Goal: Task Accomplishment & Management: Manage account settings

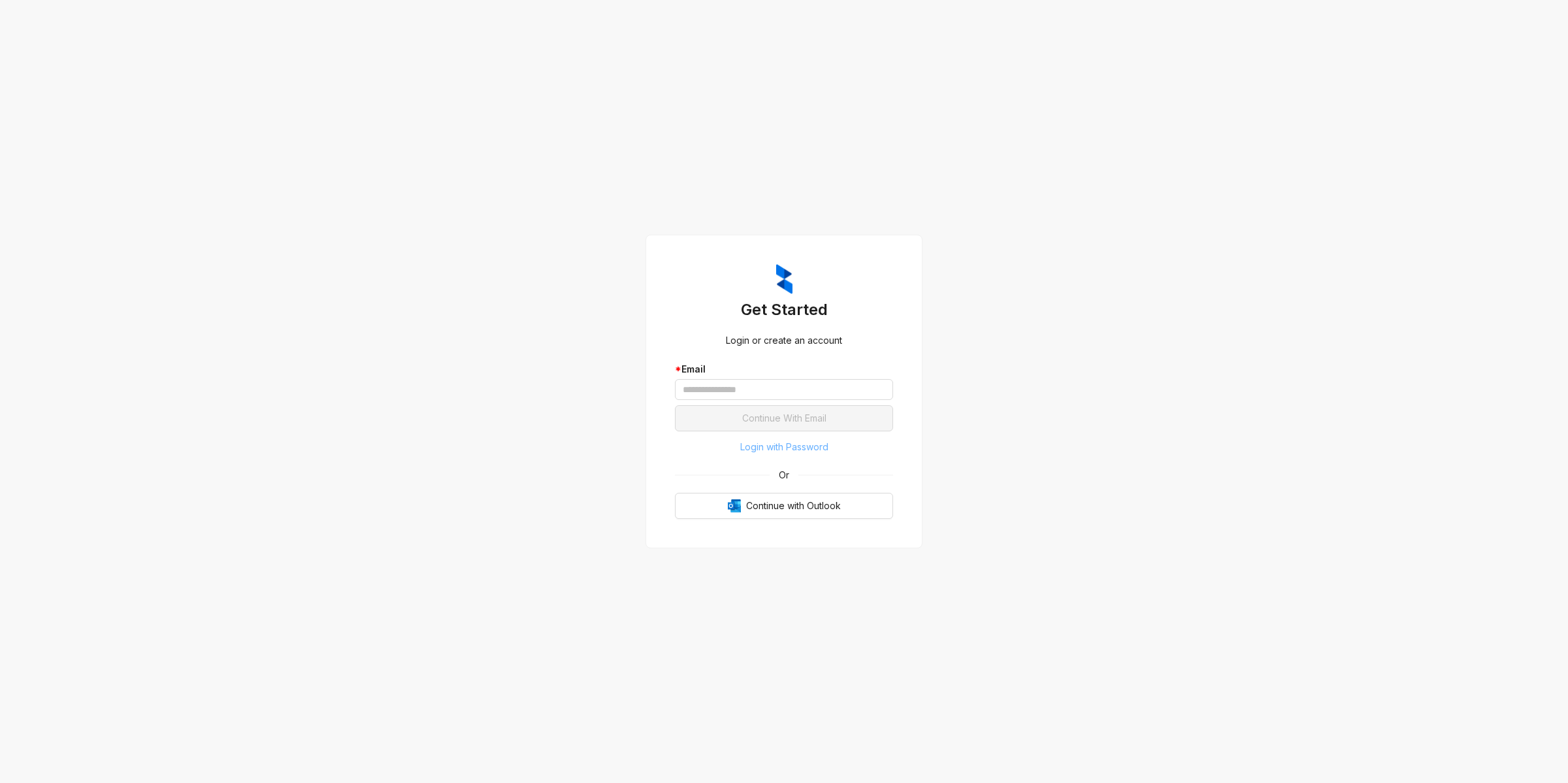
click at [802, 448] on span "Login with Password" at bounding box center [784, 447] width 88 height 14
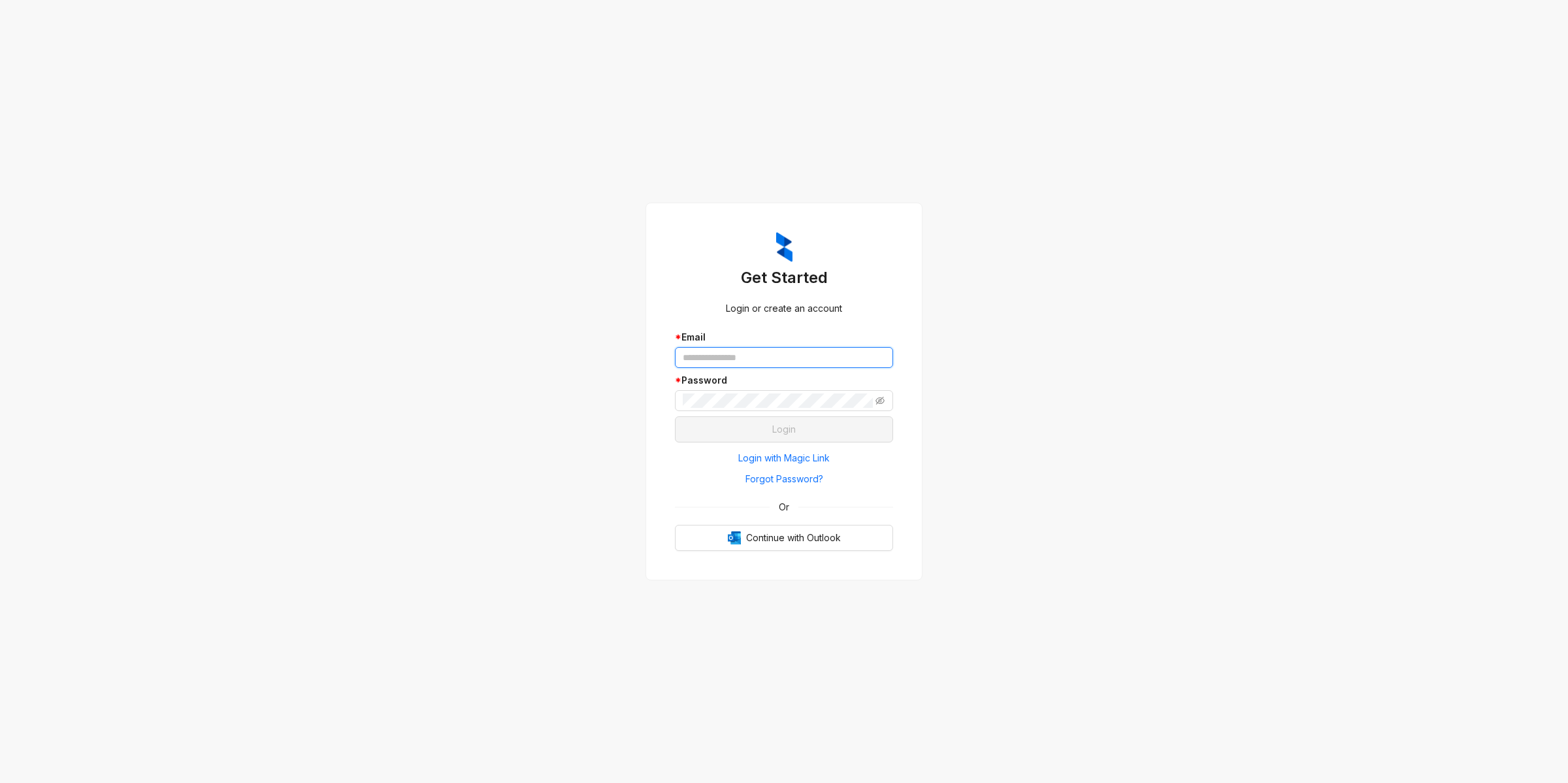
click at [741, 367] on input "text" at bounding box center [783, 357] width 218 height 21
click at [737, 359] on input "text" at bounding box center [783, 357] width 218 height 21
click at [876, 361] on keeper-lock "Open Keeper Popup" at bounding box center [878, 357] width 16 height 16
type input "**********"
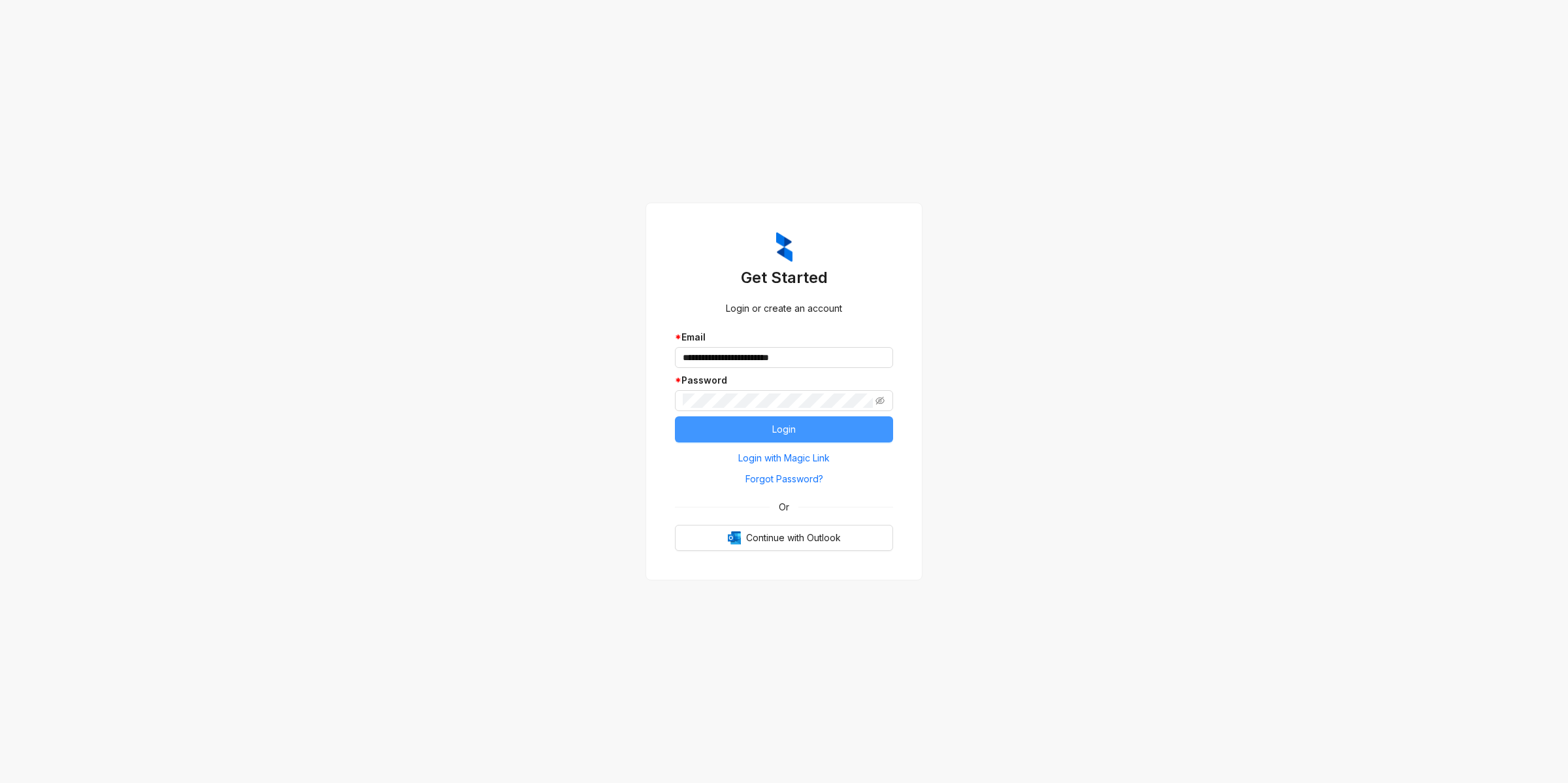
click at [772, 422] on button "Login" at bounding box center [783, 430] width 218 height 26
click at [882, 401] on icon "eye-invisible" at bounding box center [880, 401] width 9 height 9
click at [796, 428] on button "Login" at bounding box center [783, 430] width 218 height 26
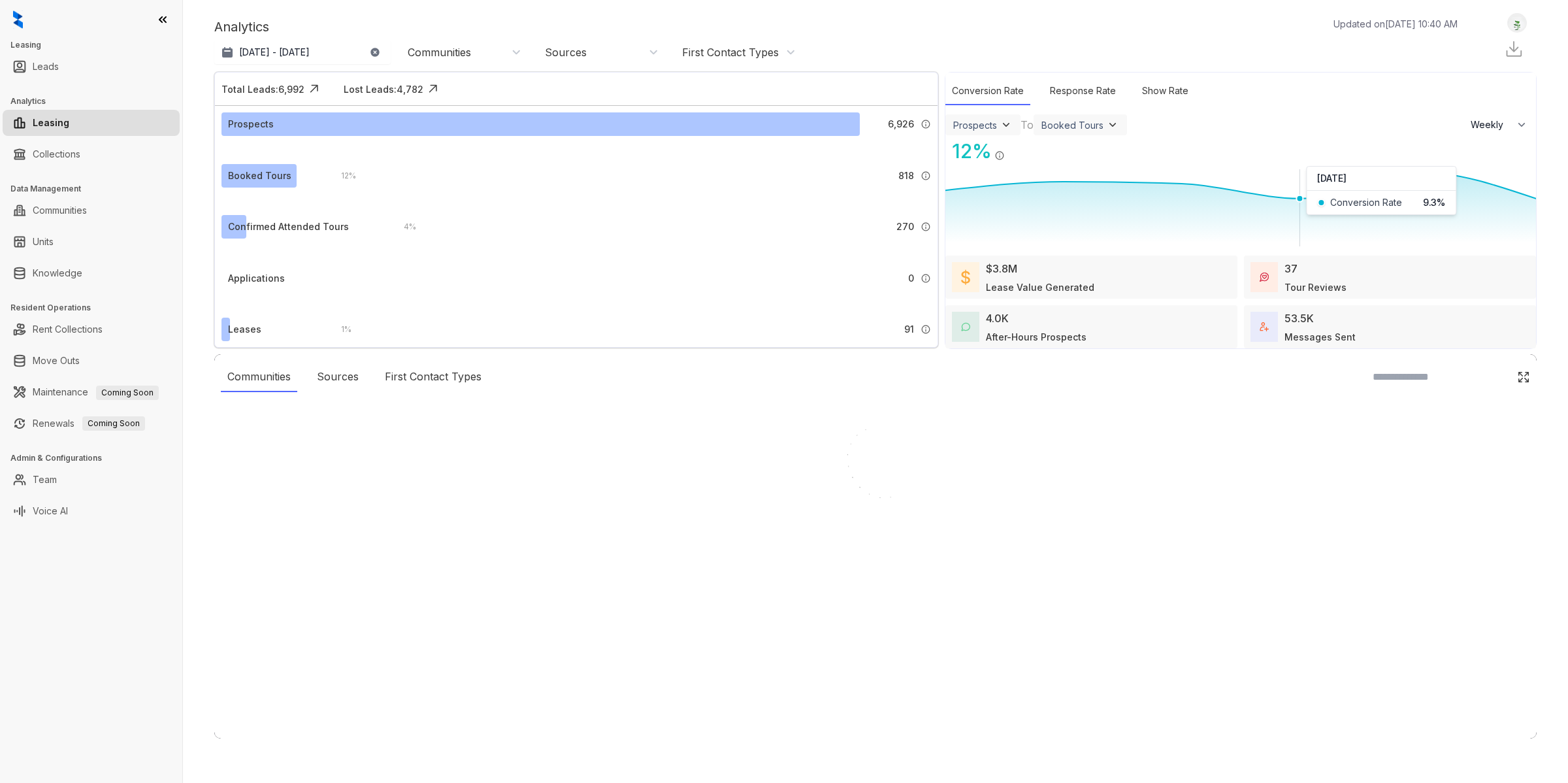
select select "******"
click at [69, 204] on link "Communities" at bounding box center [60, 211] width 54 height 26
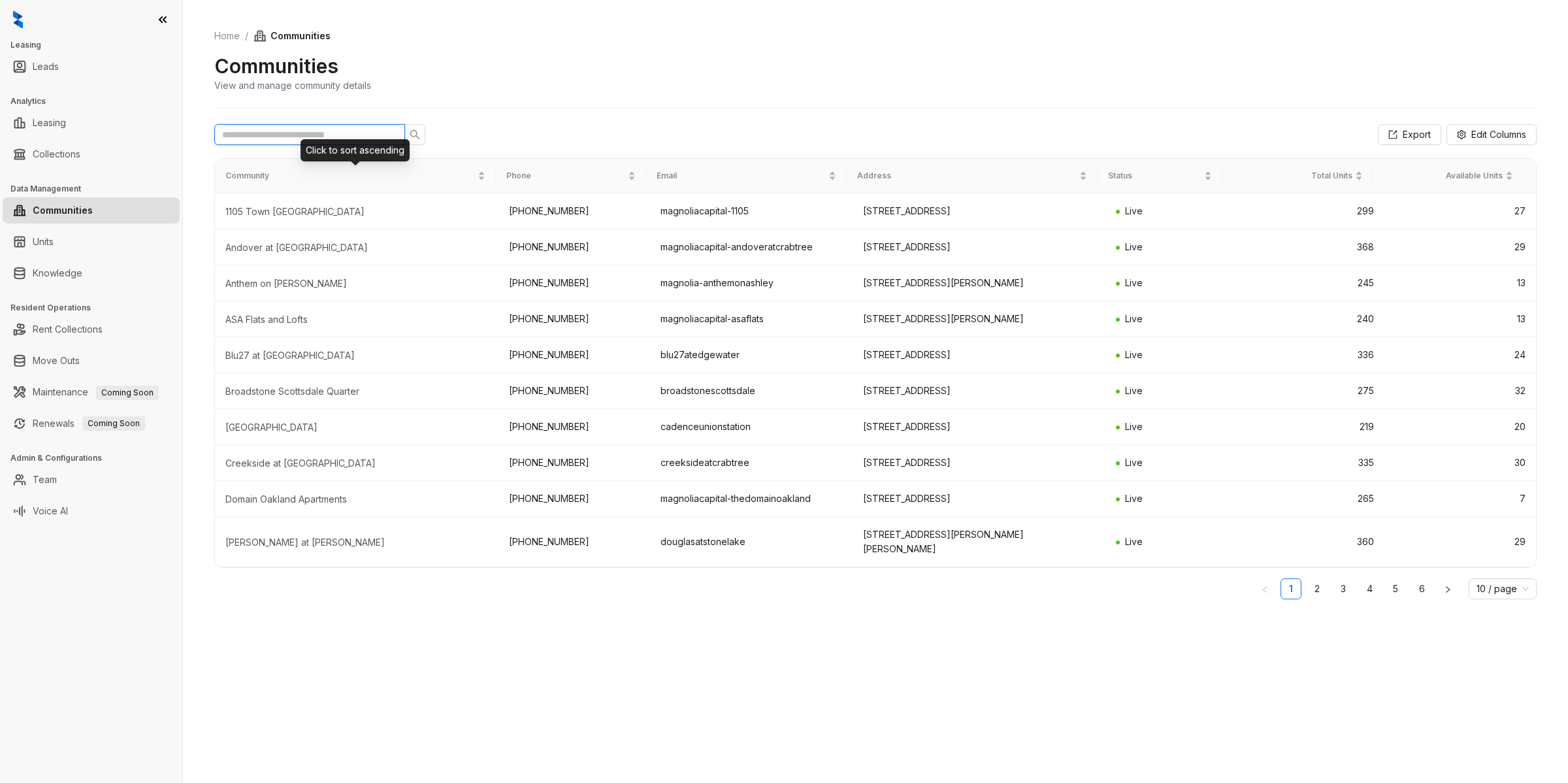
click at [324, 132] on input "text" at bounding box center [304, 134] width 165 height 14
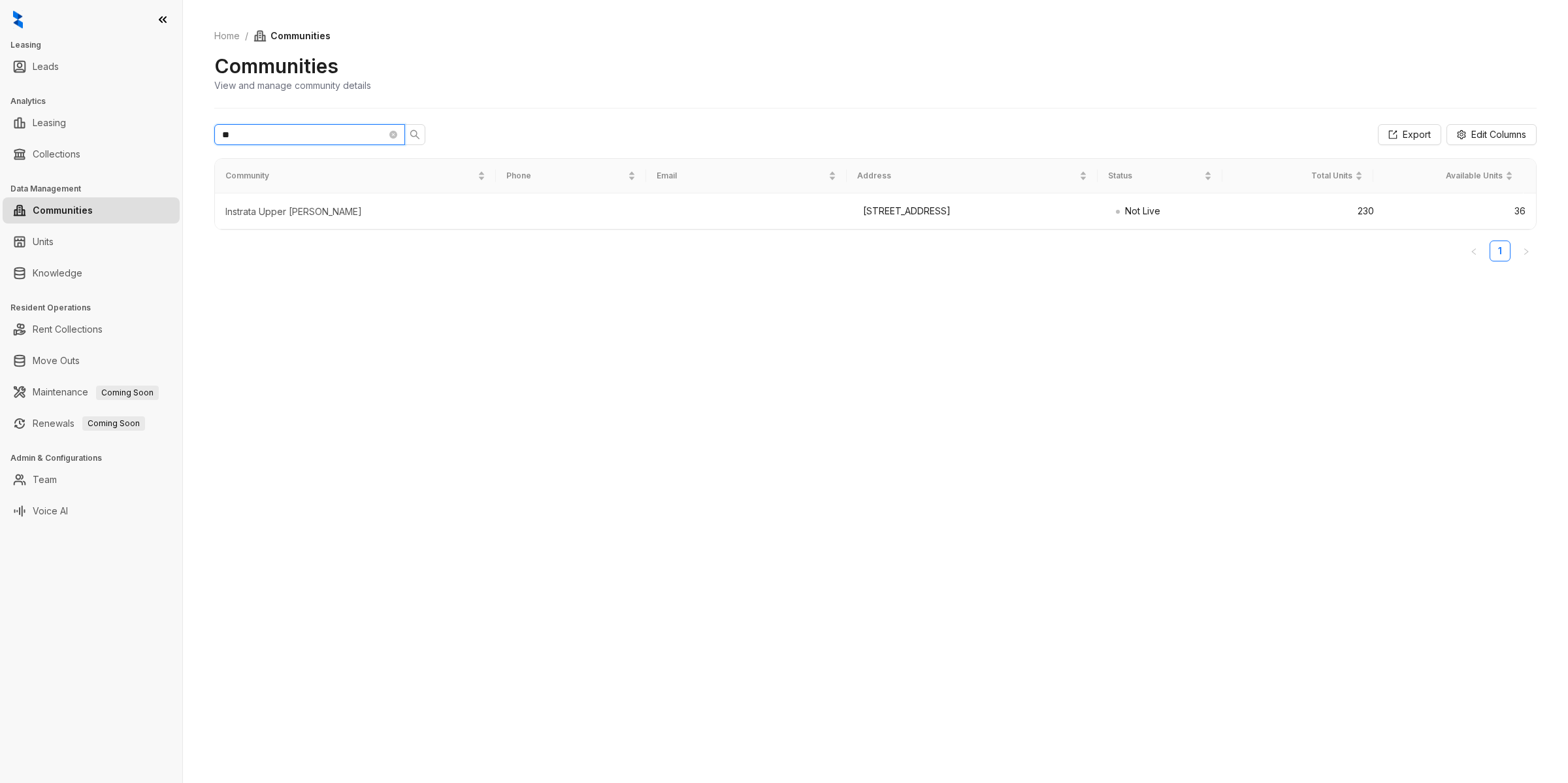
type input "*"
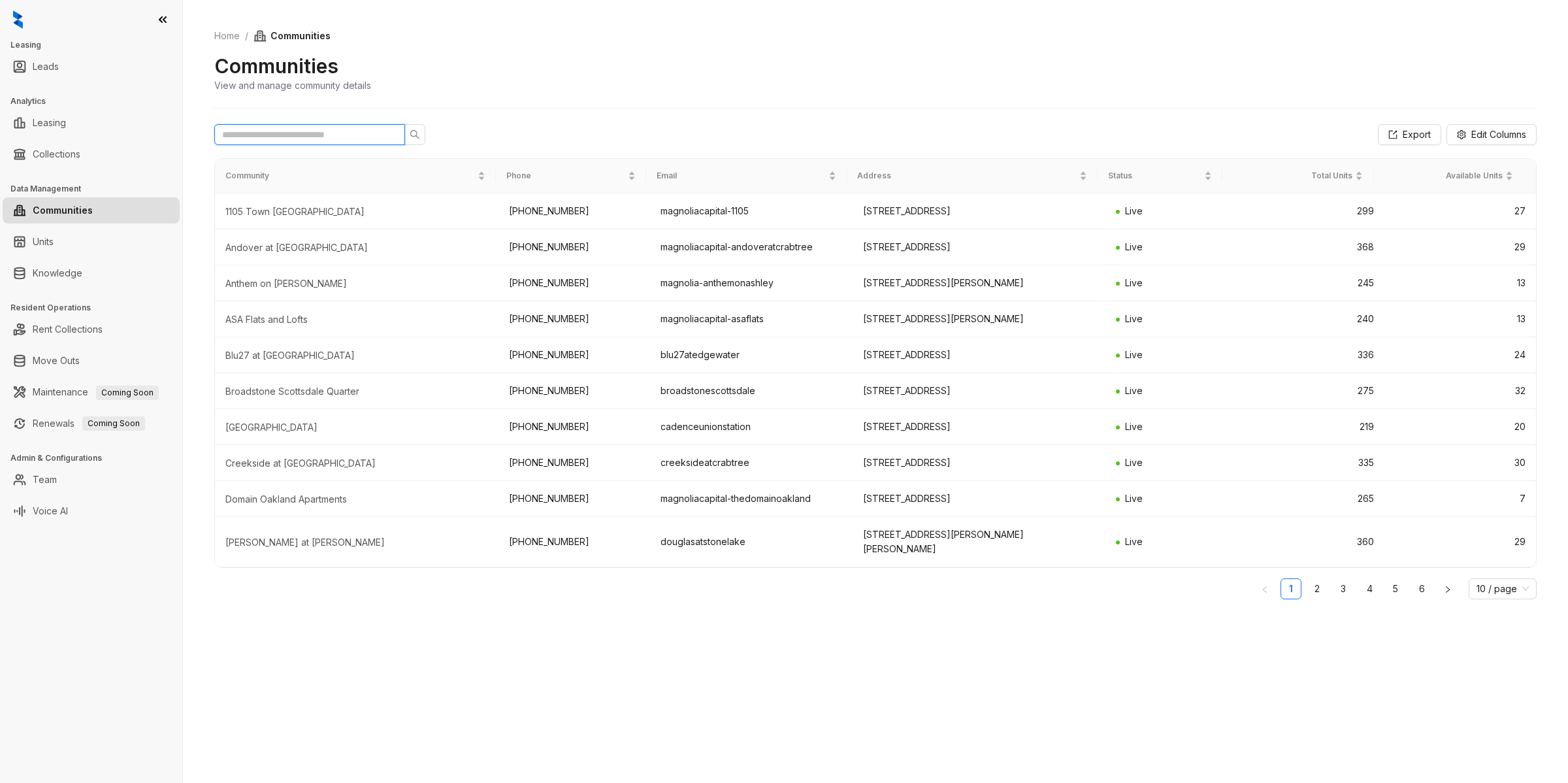
type input "*"
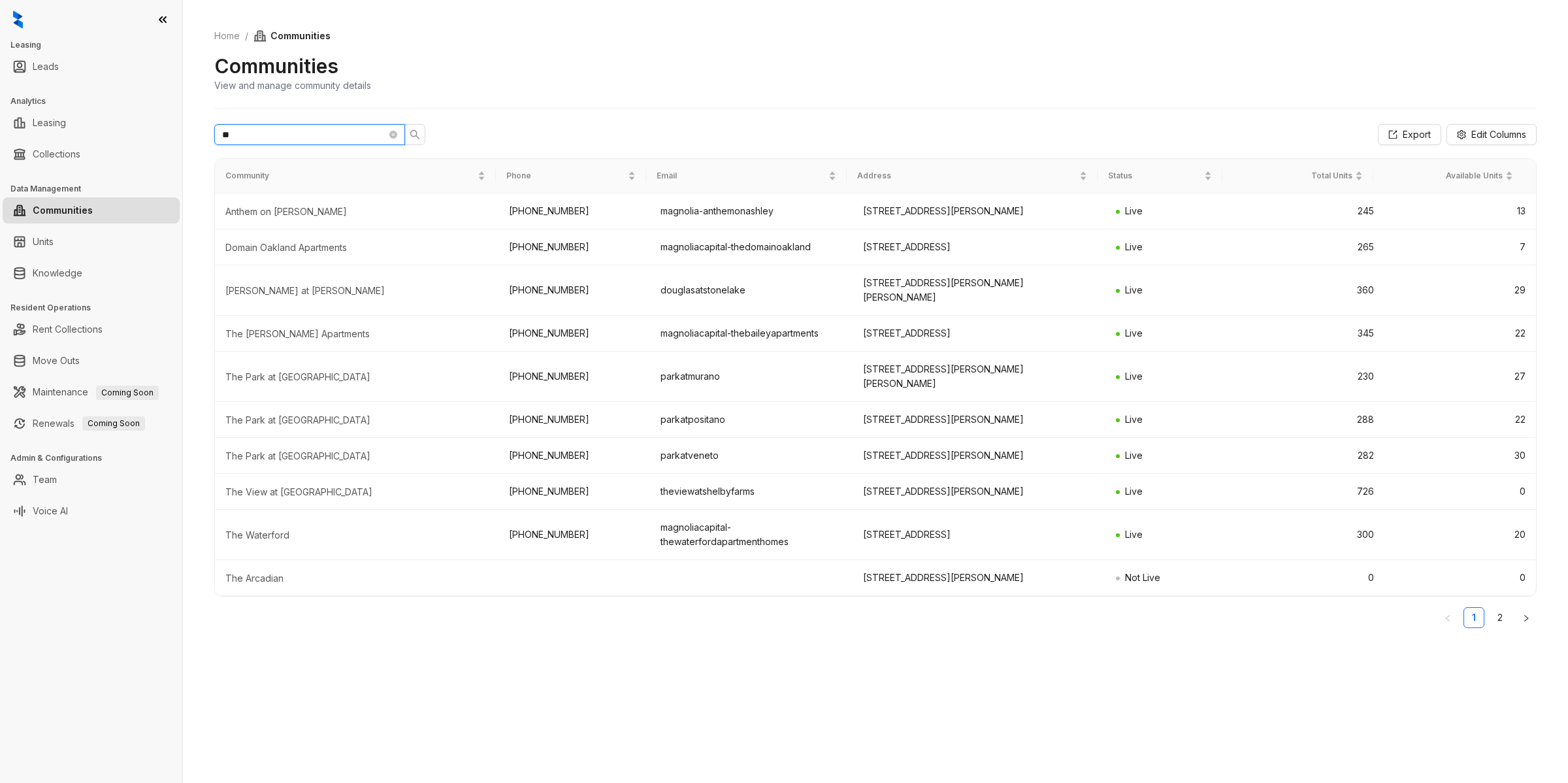
type input "*"
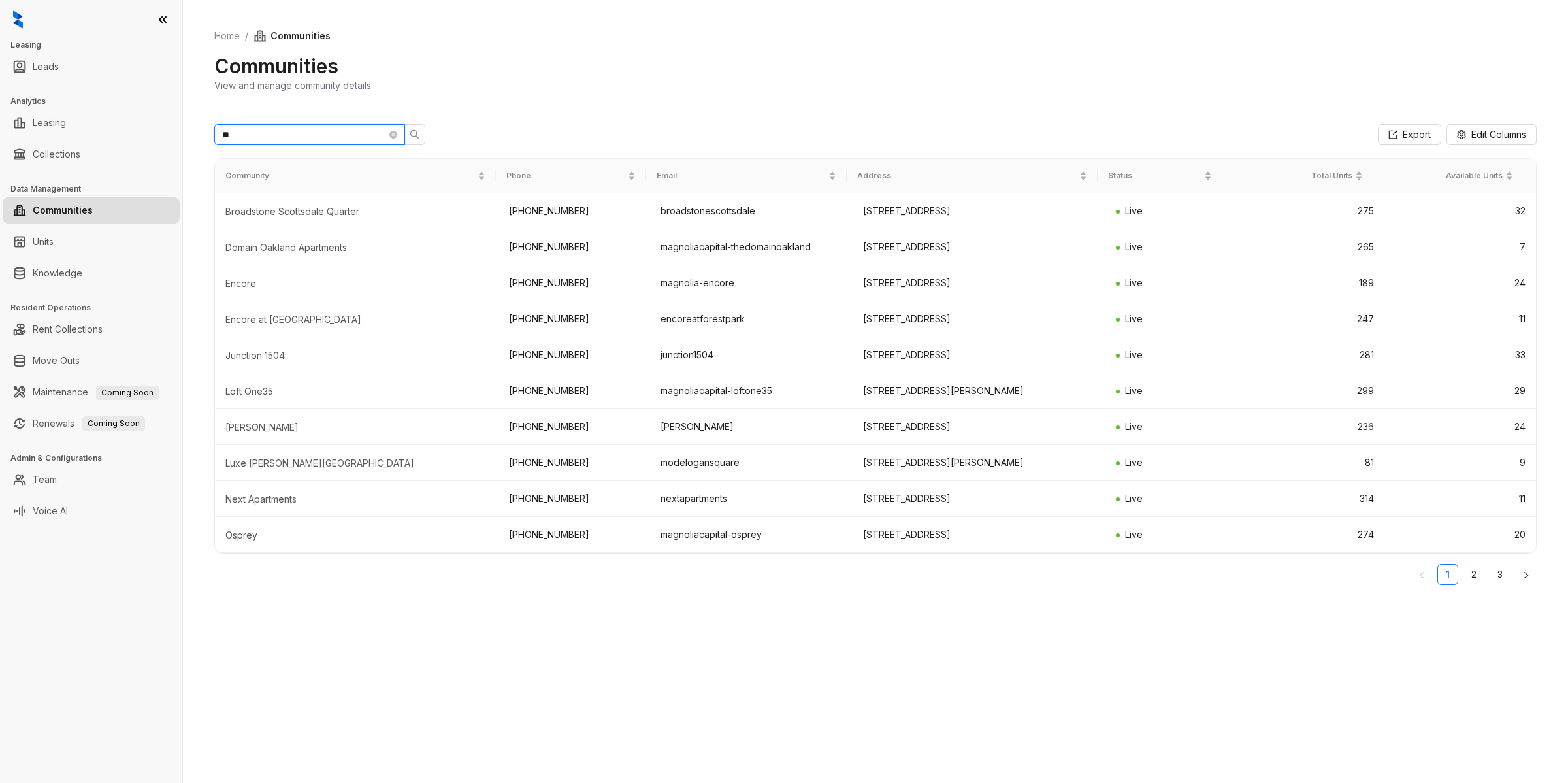
type input "*"
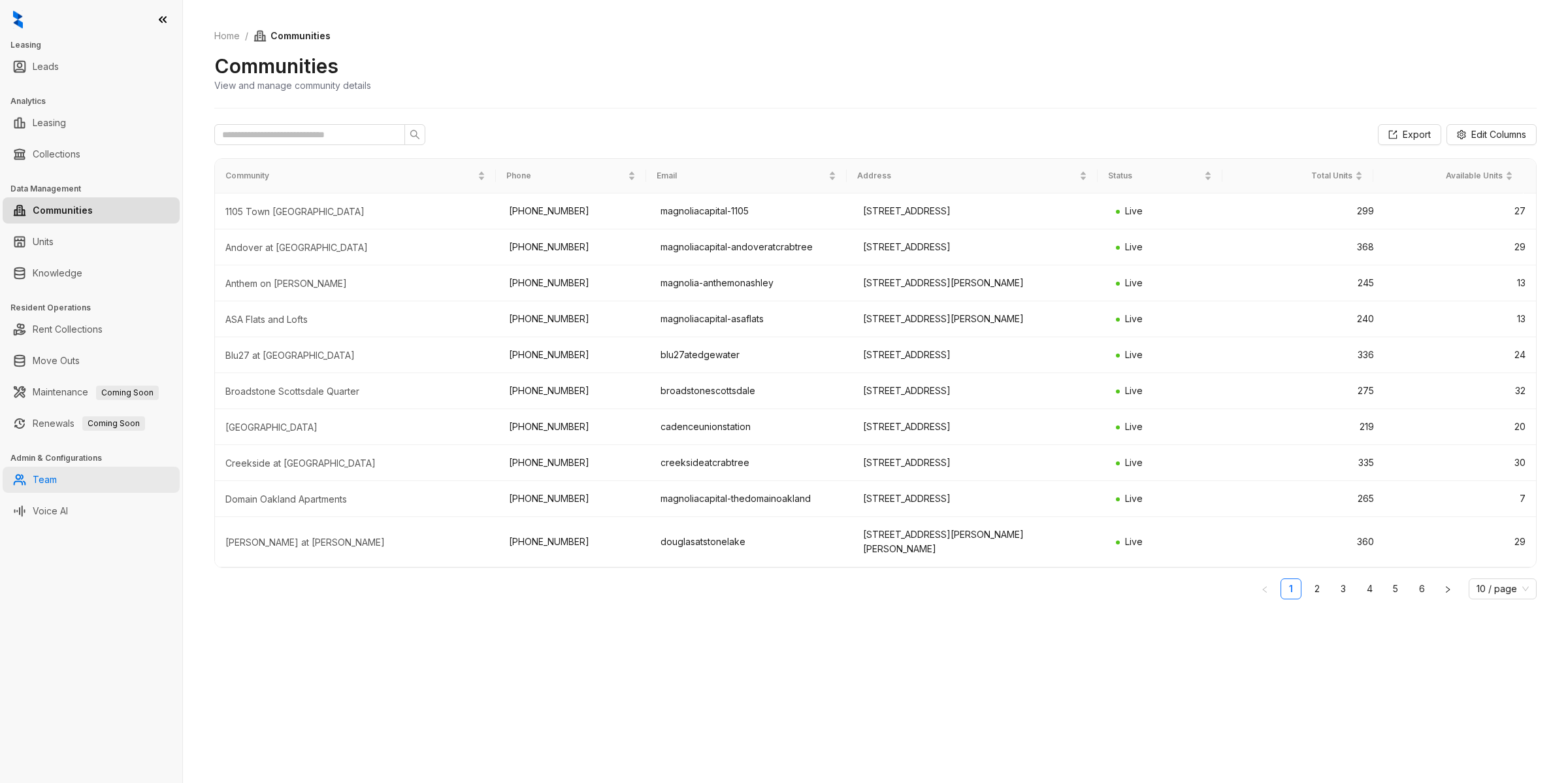
click at [38, 477] on link "Team" at bounding box center [45, 479] width 24 height 26
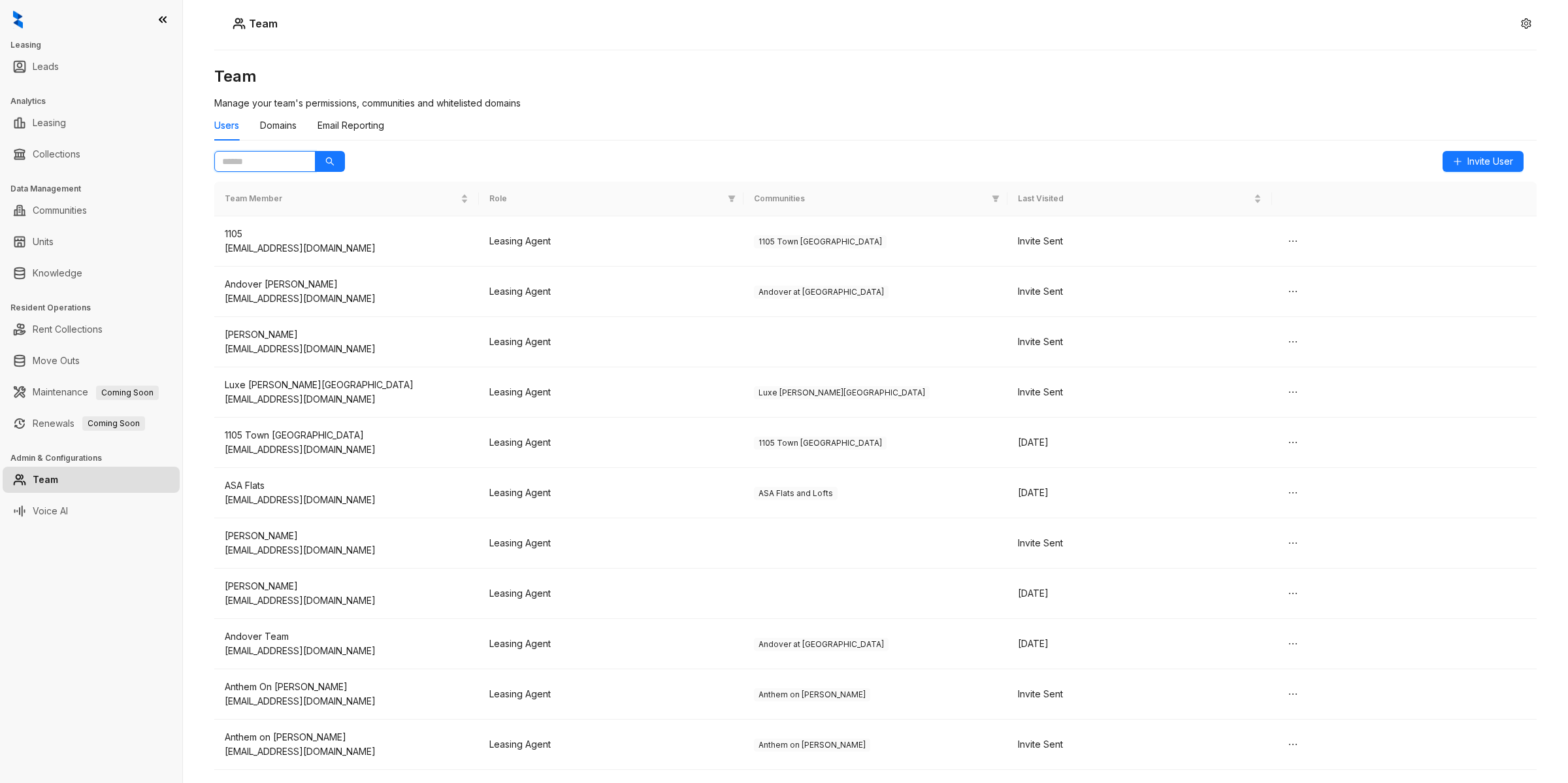
click at [260, 167] on input "text" at bounding box center [260, 161] width 75 height 14
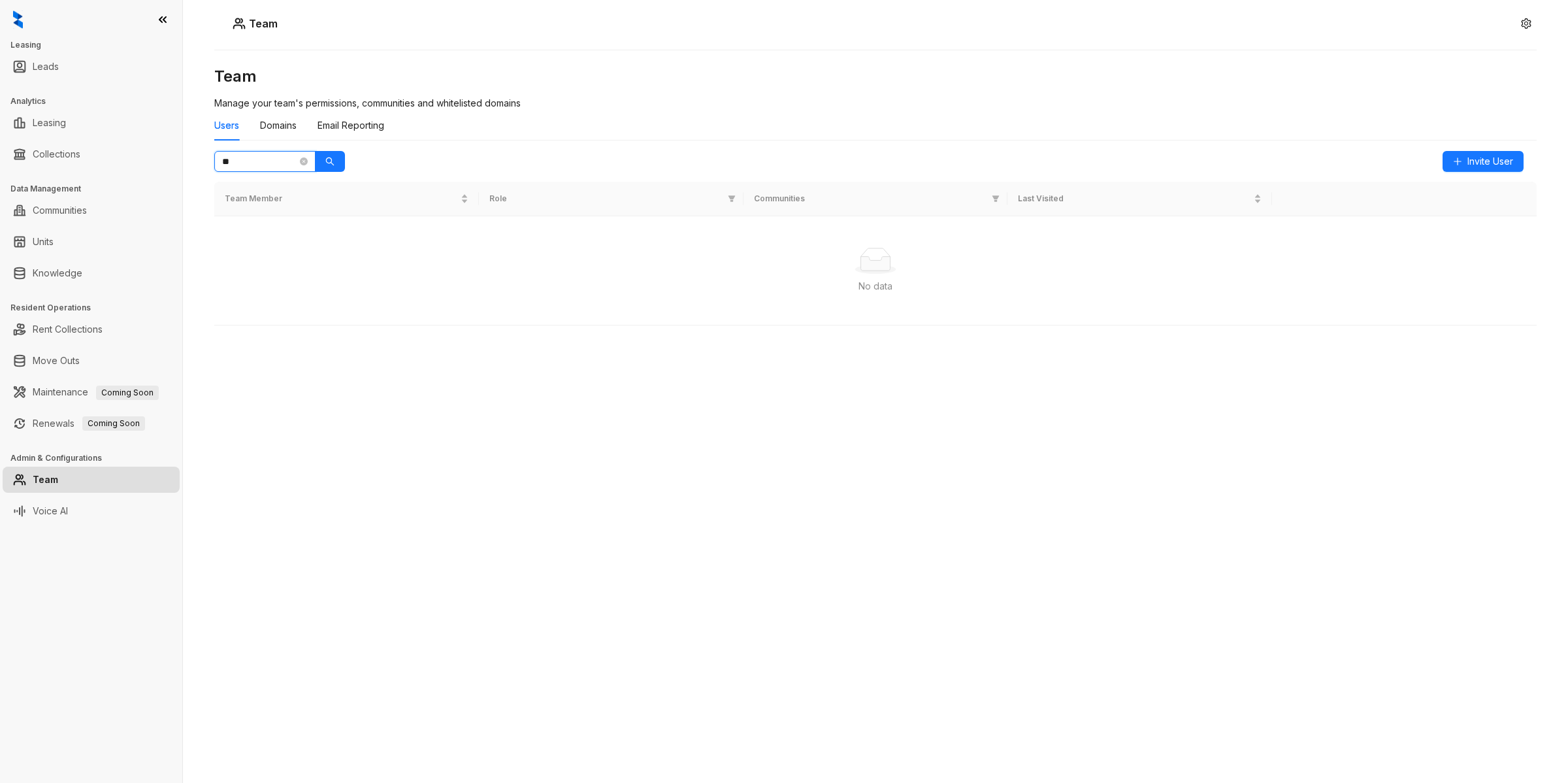
type input "*"
click at [1499, 158] on span "Invite User" at bounding box center [1490, 161] width 46 height 14
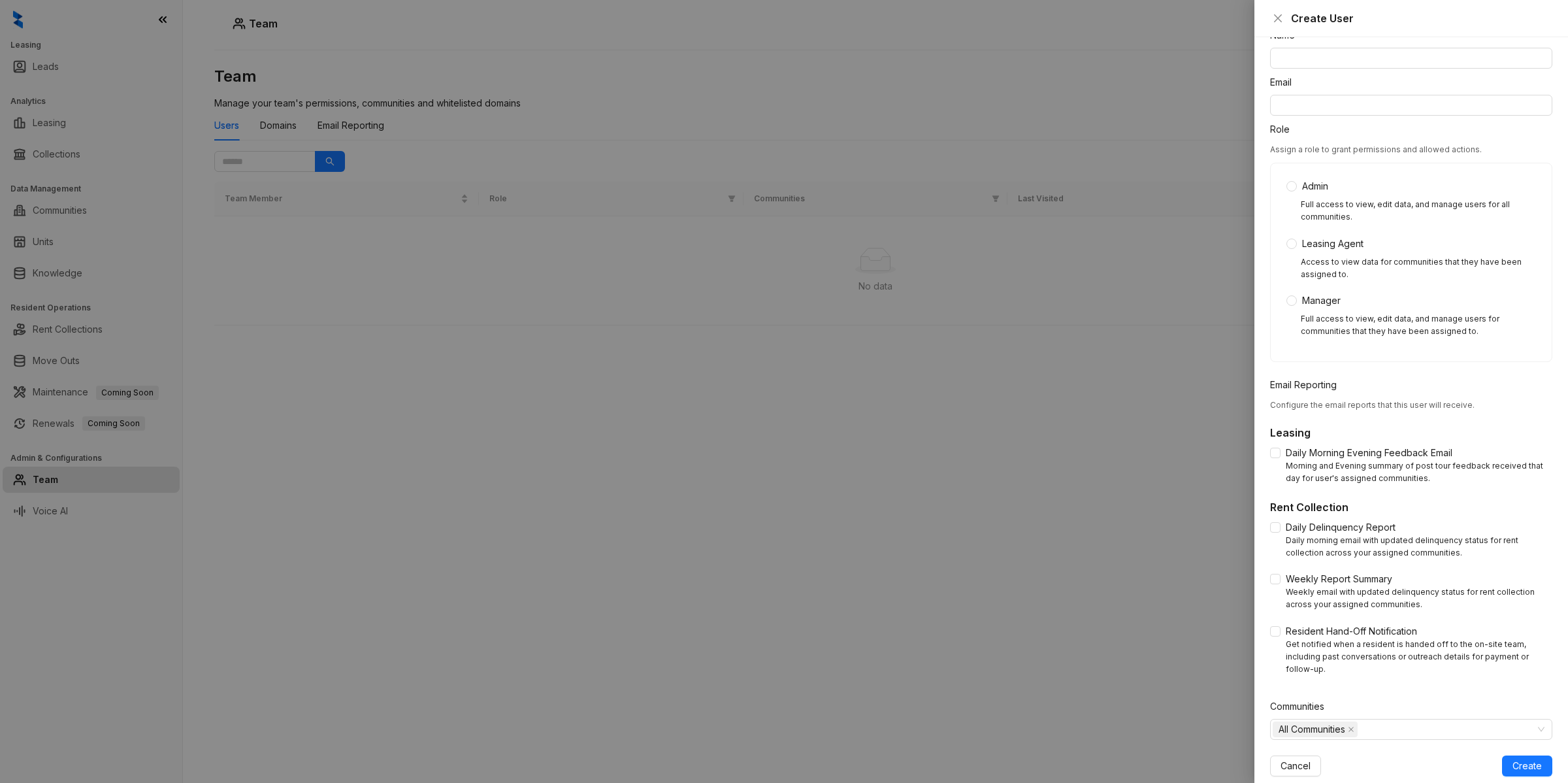
scroll to position [71, 0]
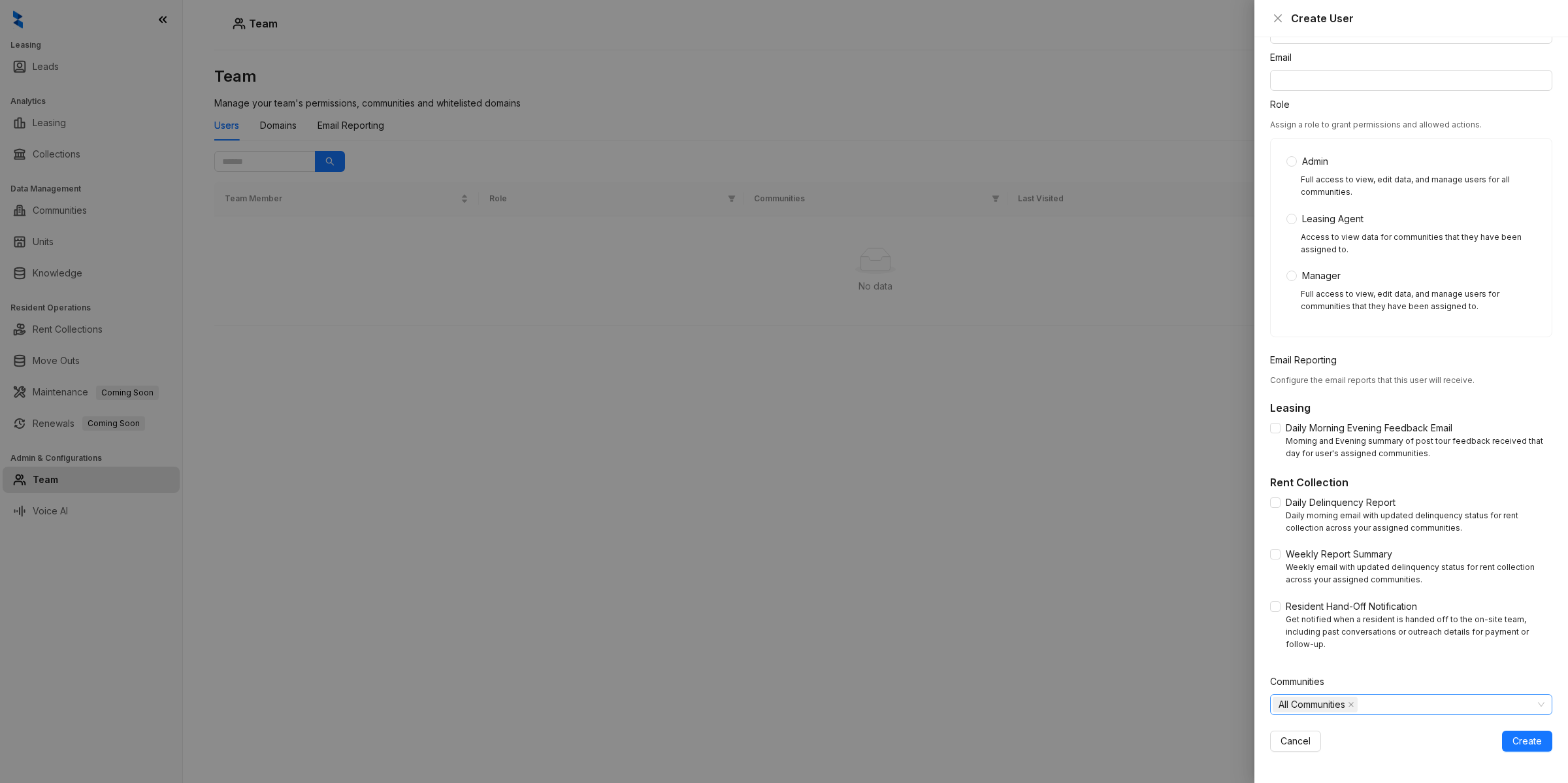
click at [1284, 702] on span "All Communities" at bounding box center [1312, 704] width 67 height 14
click at [1278, 729] on icon "caret-down" at bounding box center [1280, 732] width 7 height 7
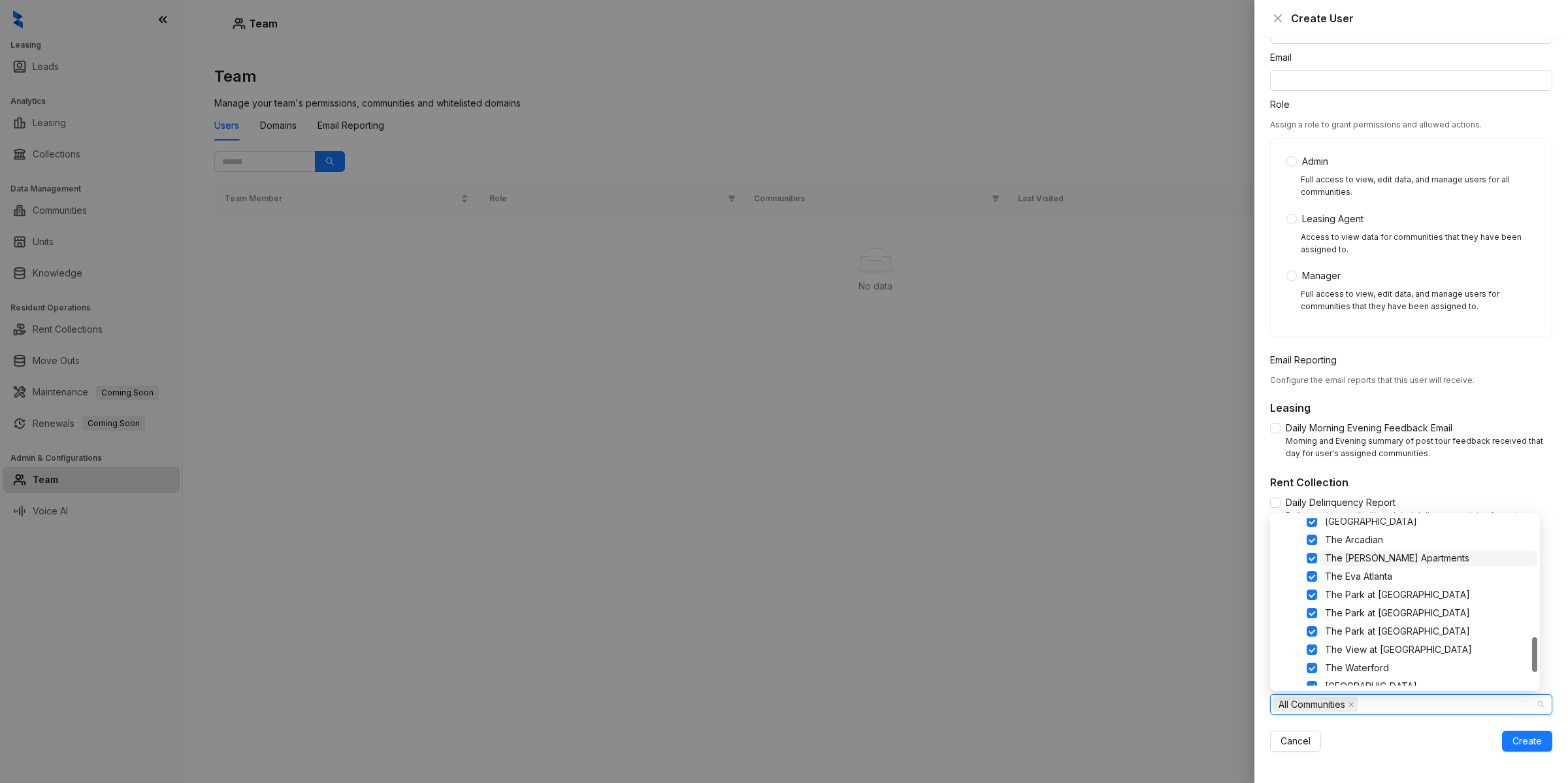
scroll to position [638, 0]
click at [1353, 701] on icon "close" at bounding box center [1351, 704] width 7 height 7
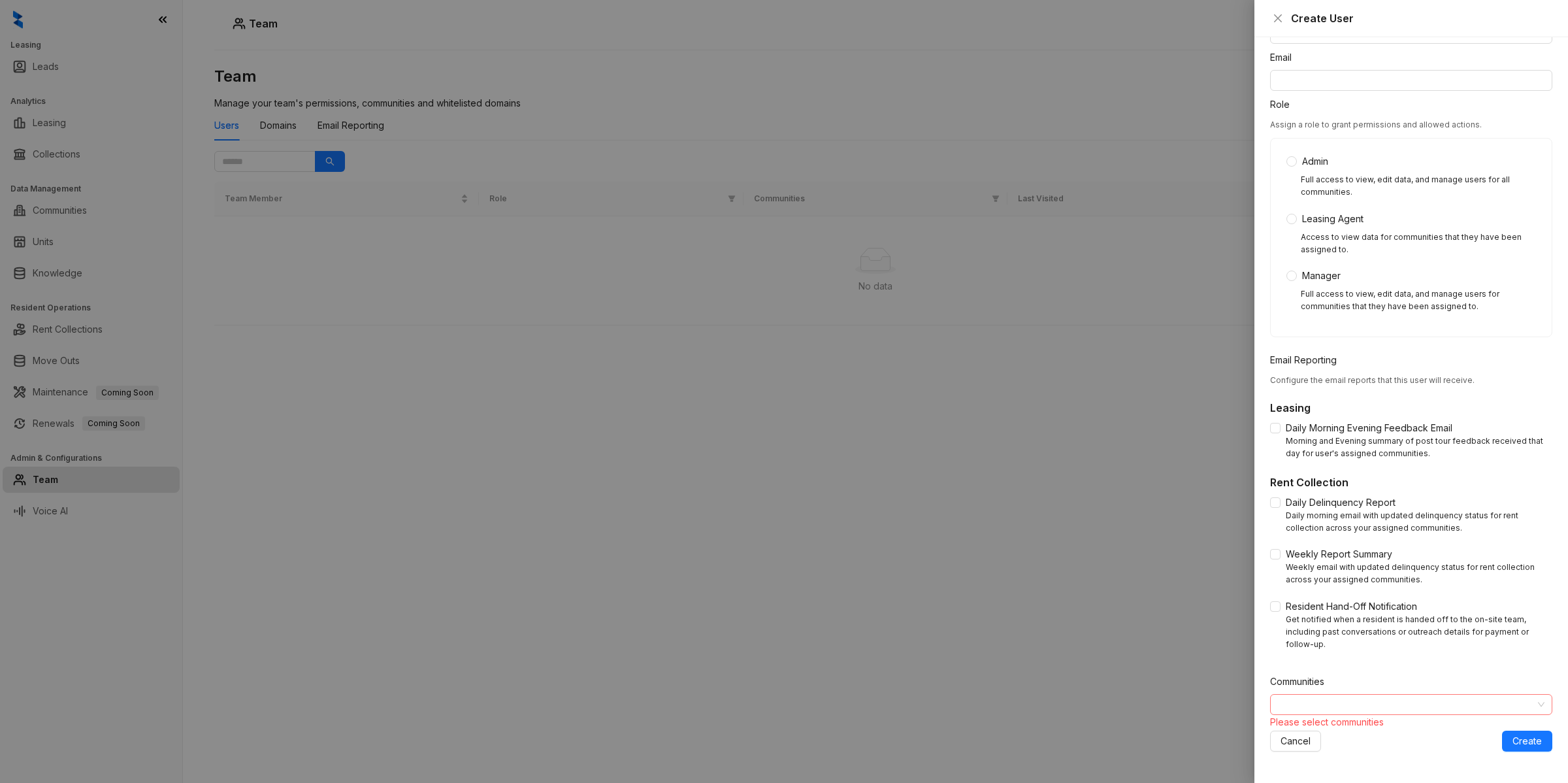
click at [1225, 595] on div at bounding box center [784, 392] width 1568 height 783
